Goal: Task Accomplishment & Management: Manage account settings

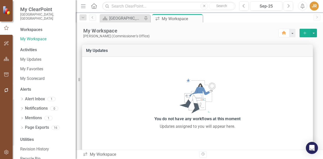
click at [38, 27] on div "Workspaces" at bounding box center [31, 30] width 22 height 6
click at [112, 18] on div "[GEOGRAPHIC_DATA] Page" at bounding box center [125, 18] width 33 height 6
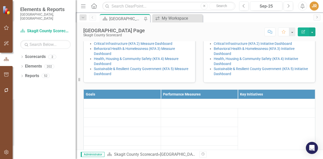
scroll to position [130, 0]
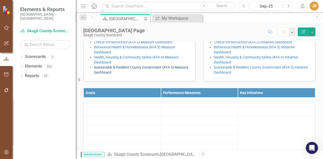
click at [110, 74] on link "Sustainable & Resilient County Government (KFA 5) Measure Dashboard" at bounding box center [141, 69] width 94 height 9
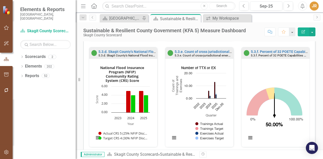
scroll to position [512, 0]
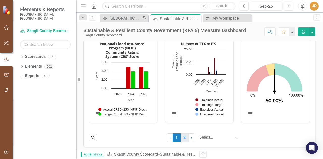
click at [181, 134] on link "2" at bounding box center [185, 138] width 8 height 9
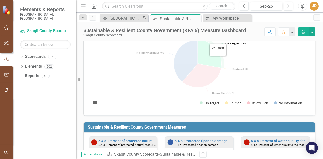
scroll to position [0, 0]
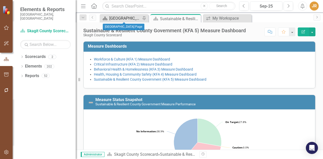
click at [125, 19] on div "[GEOGRAPHIC_DATA] Page" at bounding box center [125, 18] width 32 height 6
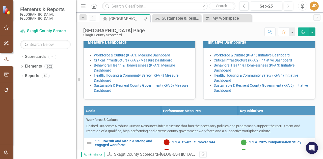
scroll to position [130, 0]
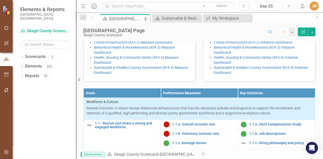
drag, startPoint x: 223, startPoint y: 111, endPoint x: 195, endPoint y: 118, distance: 29.6
click at [195, 82] on div "Measure Dashboards Workforce & Culture (KFA 1) Measure Dashboard Critical Infra…" at bounding box center [140, 47] width 120 height 69
click at [222, 75] on link "Sustainable & Resilient County Government (KFA 5) Initiative Dashboard" at bounding box center [261, 70] width 94 height 9
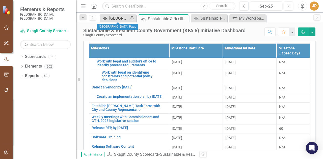
click at [114, 19] on div "[GEOGRAPHIC_DATA] Page" at bounding box center [118, 18] width 19 height 6
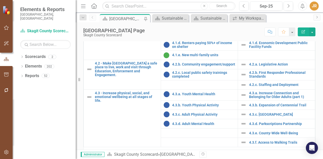
scroll to position [246, 0]
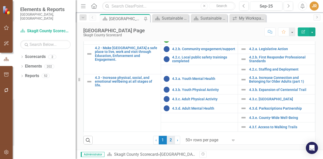
click at [170, 143] on link "2" at bounding box center [171, 140] width 8 height 9
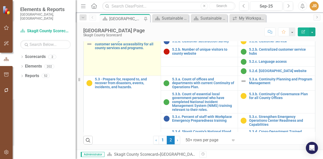
scroll to position [74, 0]
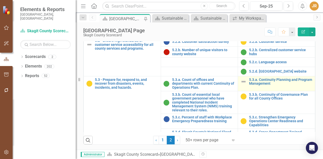
click at [241, 82] on img at bounding box center [244, 82] width 6 height 6
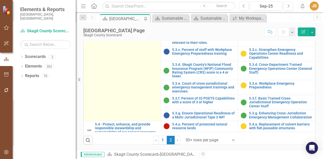
scroll to position [141, 0]
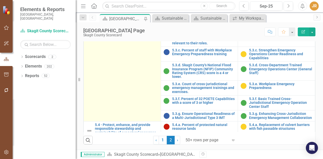
click at [141, 111] on td "5.3 - Prepare for, respond to, and recover from disasters, events, incidents, a…" at bounding box center [122, 65] width 77 height 112
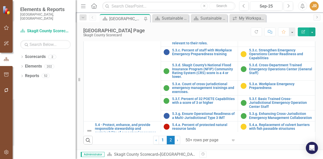
click at [317, 3] on div "JR" at bounding box center [314, 6] width 9 height 9
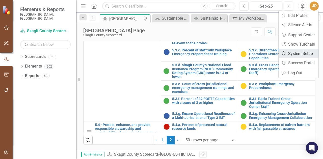
click at [307, 49] on link "Settings System Setup" at bounding box center [299, 53] width 40 height 9
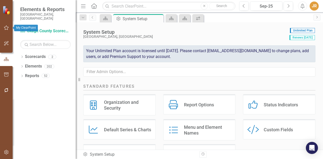
click at [7, 27] on icon "button" at bounding box center [6, 28] width 5 height 4
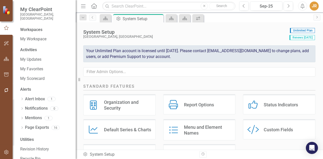
click at [83, 3] on icon "Menu" at bounding box center [83, 5] width 7 height 5
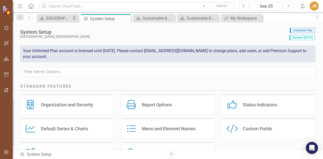
click at [318, 6] on div "JR" at bounding box center [314, 6] width 9 height 9
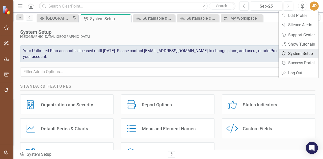
click at [305, 53] on link "Settings System Setup" at bounding box center [299, 53] width 40 height 9
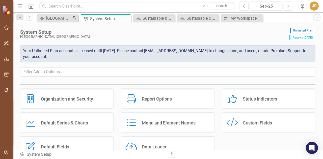
scroll to position [6, 0]
click at [64, 95] on div "Organization and Security Organization and Security" at bounding box center [66, 99] width 93 height 20
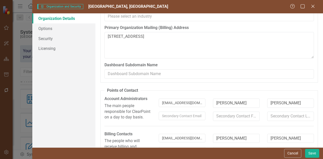
scroll to position [0, 0]
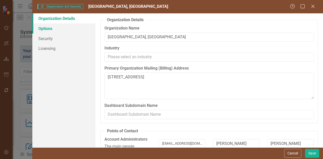
click at [59, 27] on link "Options" at bounding box center [63, 28] width 63 height 10
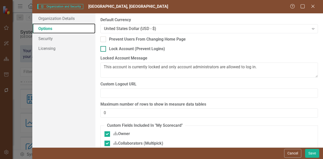
scroll to position [6, 0]
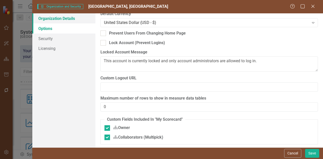
click at [66, 20] on link "Organization Details" at bounding box center [63, 18] width 63 height 10
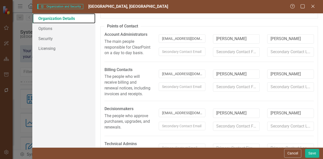
scroll to position [144, 0]
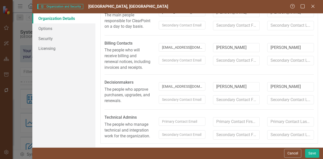
click at [69, 8] on span "Organization and Security Organization and Security" at bounding box center [60, 6] width 46 height 5
click at [47, 22] on link "Organization Details" at bounding box center [63, 18] width 63 height 10
click at [103, 5] on span "[GEOGRAPHIC_DATA], [GEOGRAPHIC_DATA]" at bounding box center [128, 6] width 80 height 5
click at [313, 8] on icon "Close" at bounding box center [313, 6] width 6 height 5
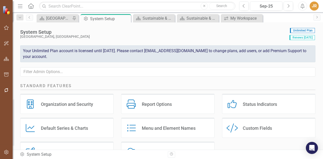
scroll to position [0, 0]
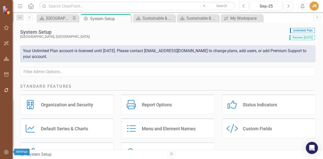
click at [7, 150] on button "button" at bounding box center [6, 152] width 11 height 11
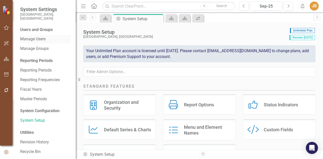
click at [32, 36] on link "Manage Users" at bounding box center [45, 39] width 50 height 6
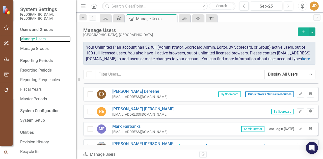
scroll to position [171, 0]
click at [299, 113] on icon "Edit" at bounding box center [301, 111] width 4 height 3
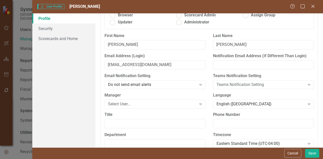
scroll to position [31, 0]
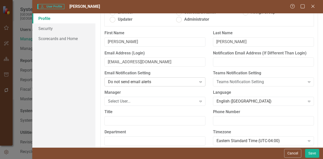
click at [199, 82] on icon at bounding box center [200, 83] width 3 height 2
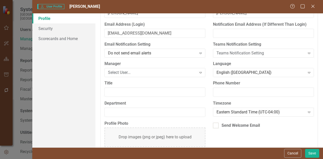
scroll to position [74, 0]
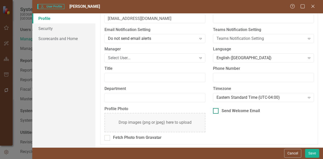
click at [216, 111] on div at bounding box center [216, 111] width 6 height 6
click at [216, 111] on input "Send Welcome Email" at bounding box center [214, 109] width 3 height 3
checkbox input "true"
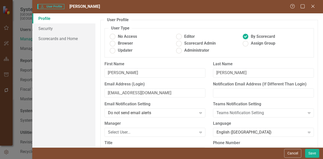
scroll to position [75, 0]
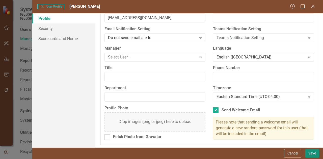
click at [315, 155] on button "Save" at bounding box center [312, 153] width 14 height 9
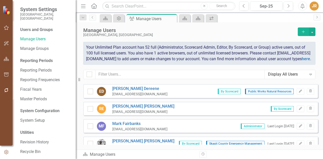
scroll to position [174, 0]
